Goal: Task Accomplishment & Management: Use online tool/utility

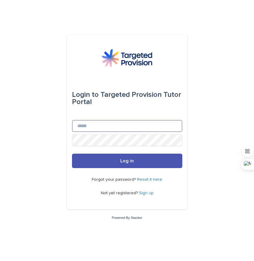
click at [142, 129] on input "Email" at bounding box center [127, 126] width 111 height 12
type input "**********"
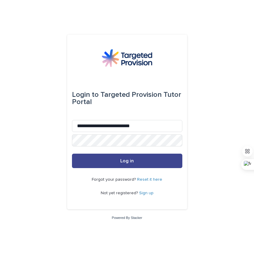
click at [174, 161] on button "Log in" at bounding box center [127, 160] width 111 height 14
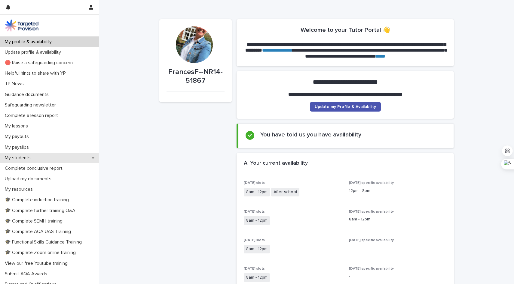
click at [28, 157] on p "My students" at bounding box center [18, 158] width 33 height 6
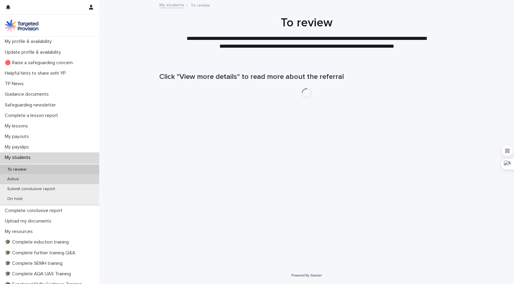
click at [22, 180] on p "Active" at bounding box center [12, 179] width 21 height 5
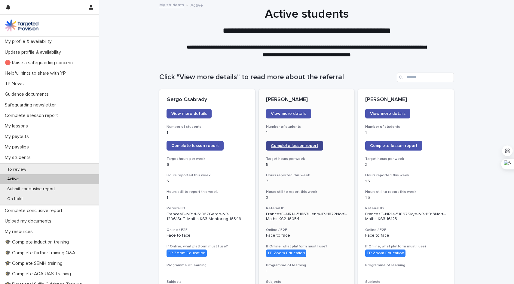
click at [254, 146] on span "Complete lesson report" at bounding box center [294, 146] width 47 height 4
